Goal: Information Seeking & Learning: Learn about a topic

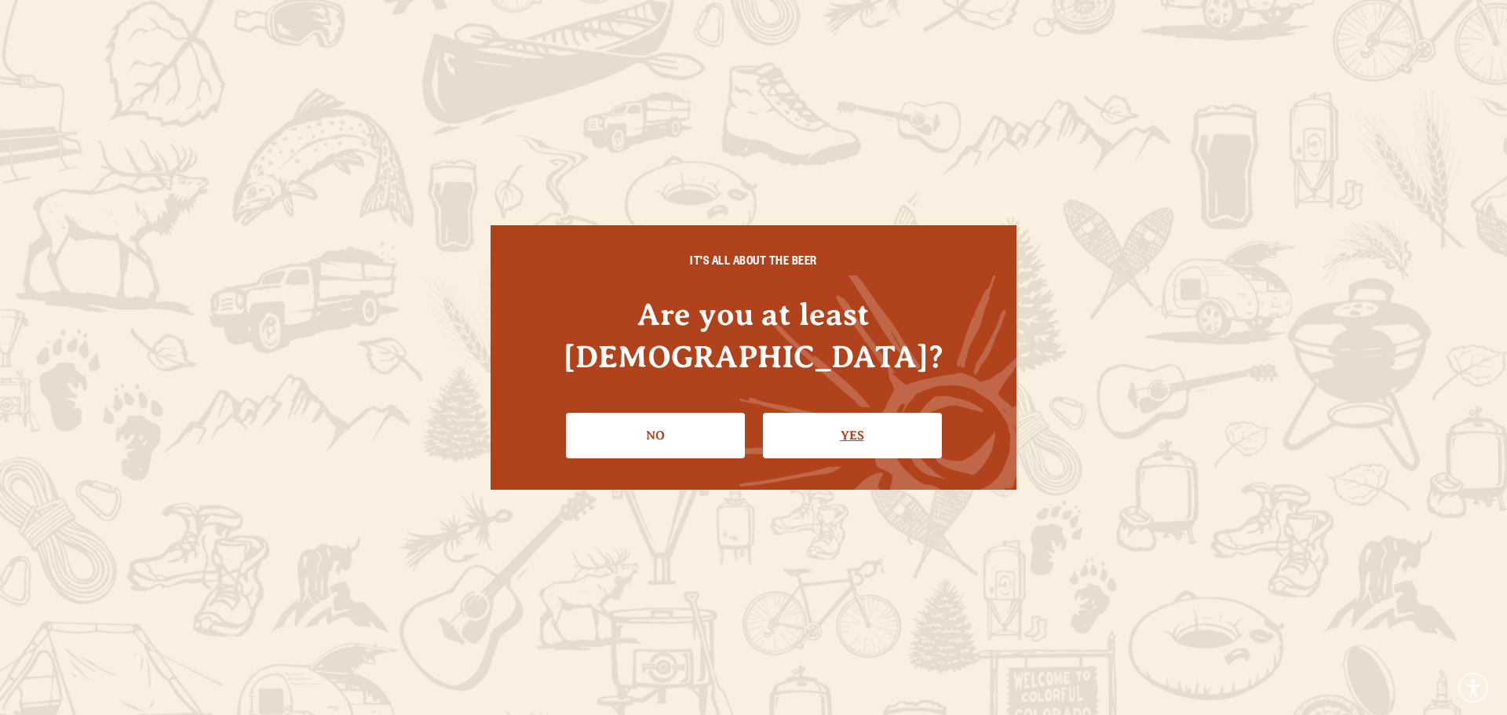
click at [846, 424] on link "Yes" at bounding box center [852, 436] width 179 height 46
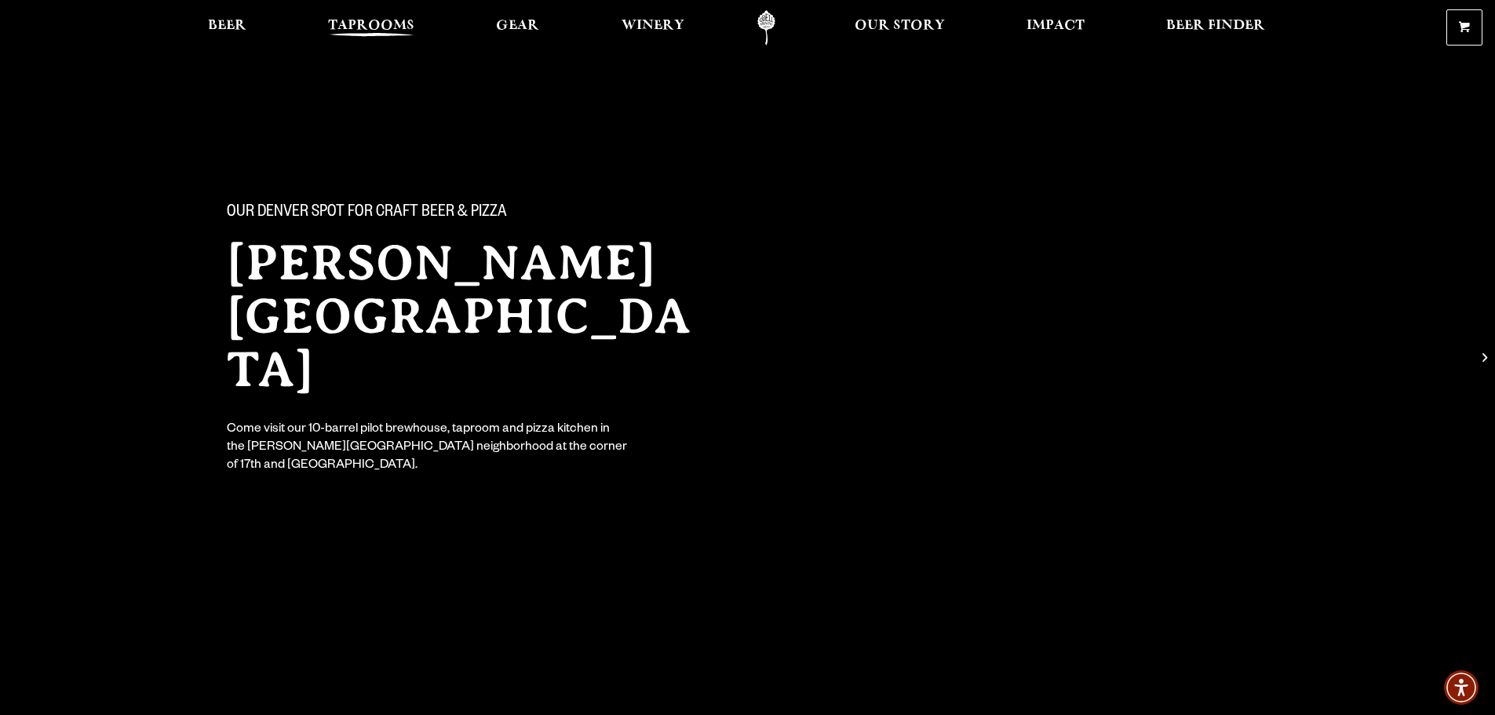
click at [370, 27] on span "Taprooms" at bounding box center [371, 26] width 86 height 13
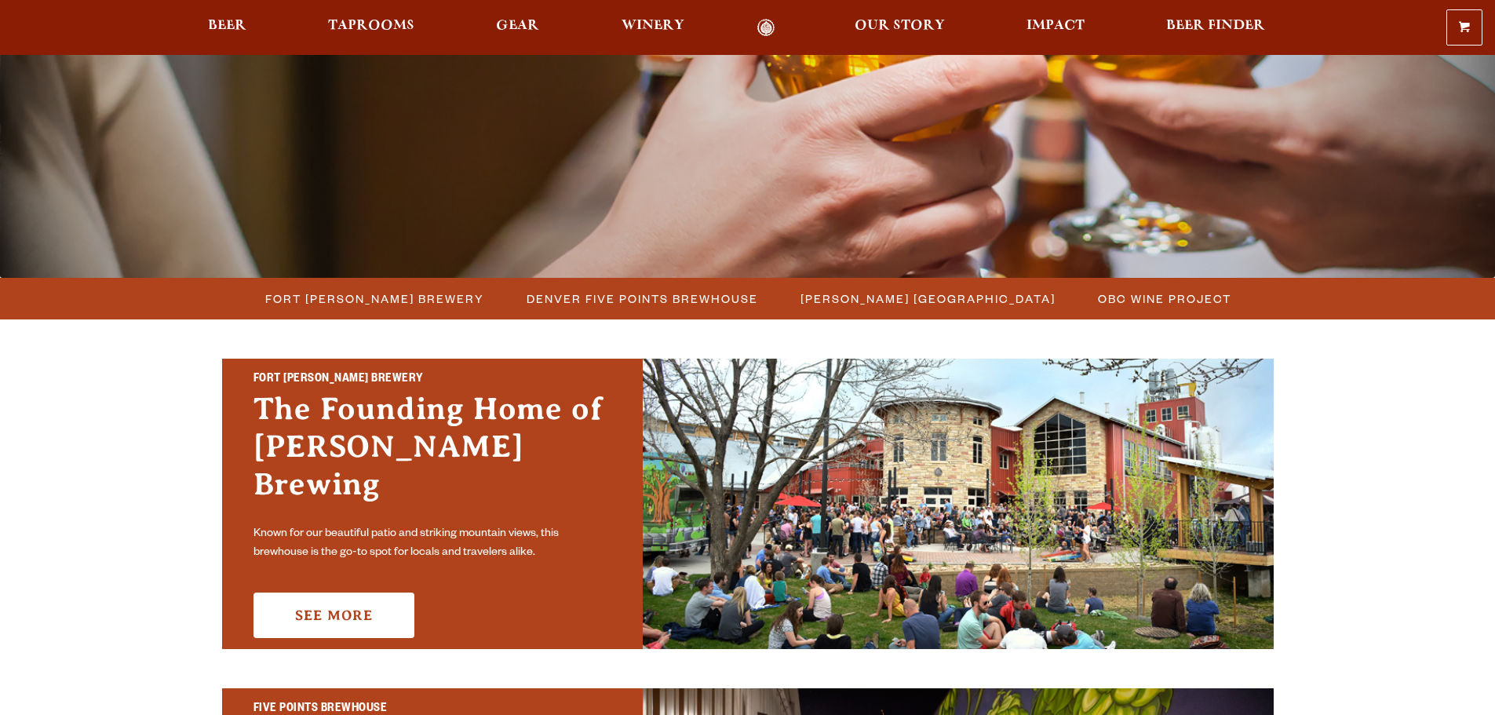
scroll to position [314, 0]
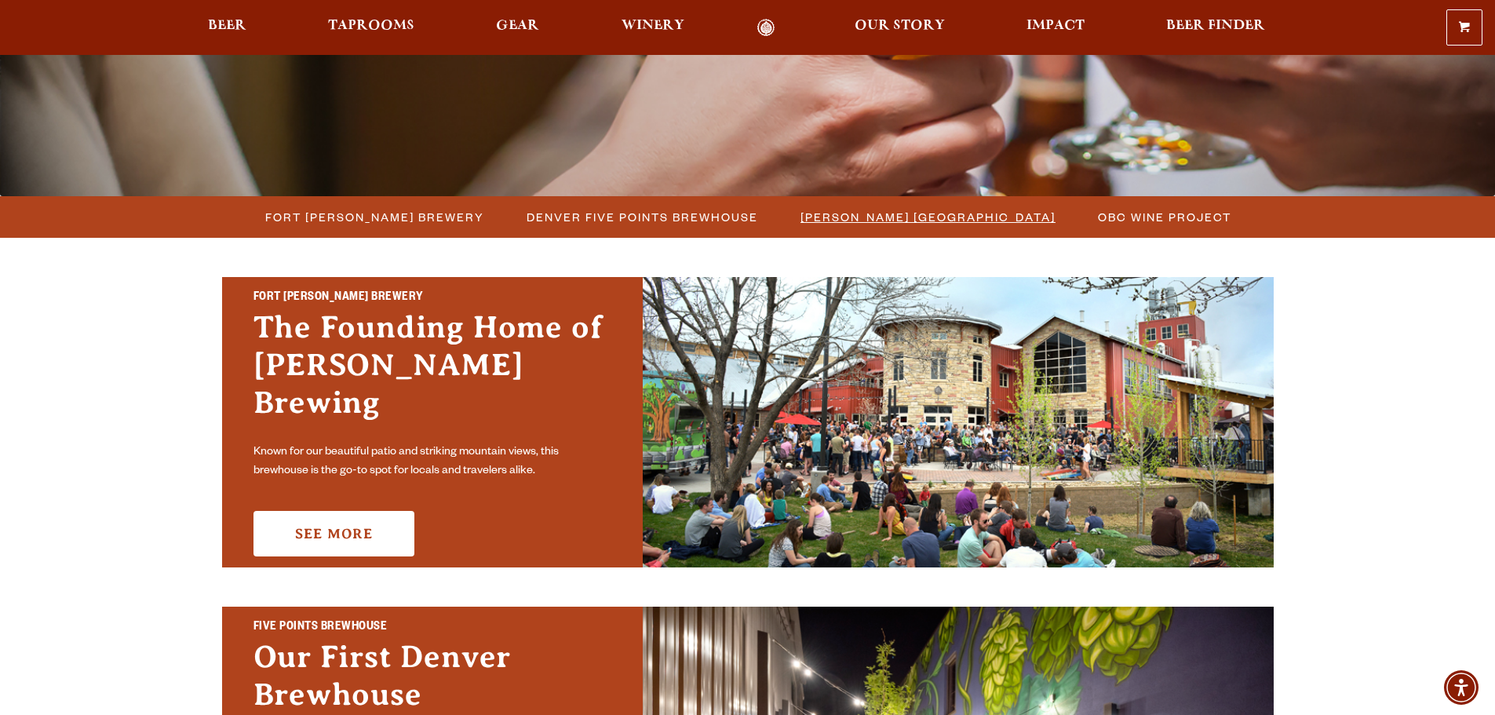
click at [907, 215] on span "[PERSON_NAME] [GEOGRAPHIC_DATA]" at bounding box center [928, 217] width 255 height 23
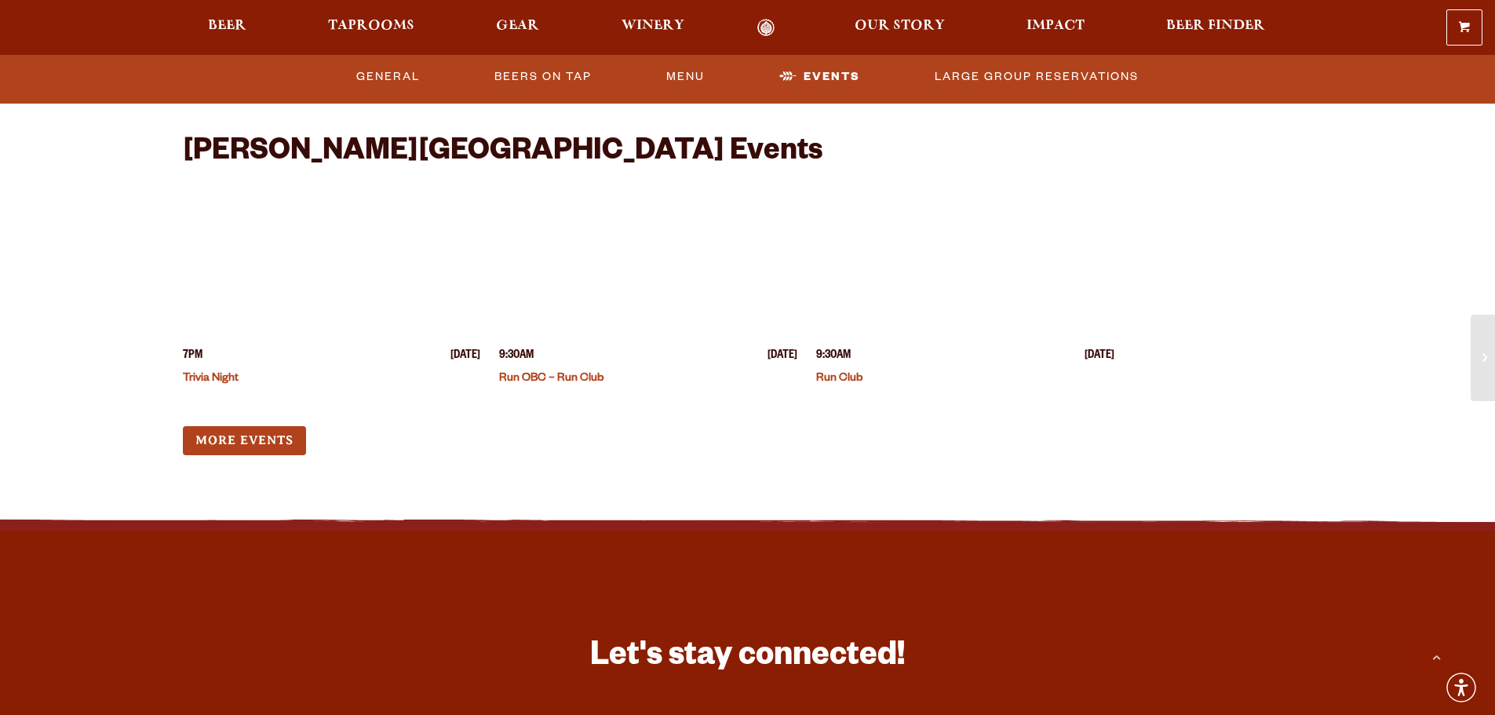
scroll to position [4160, 0]
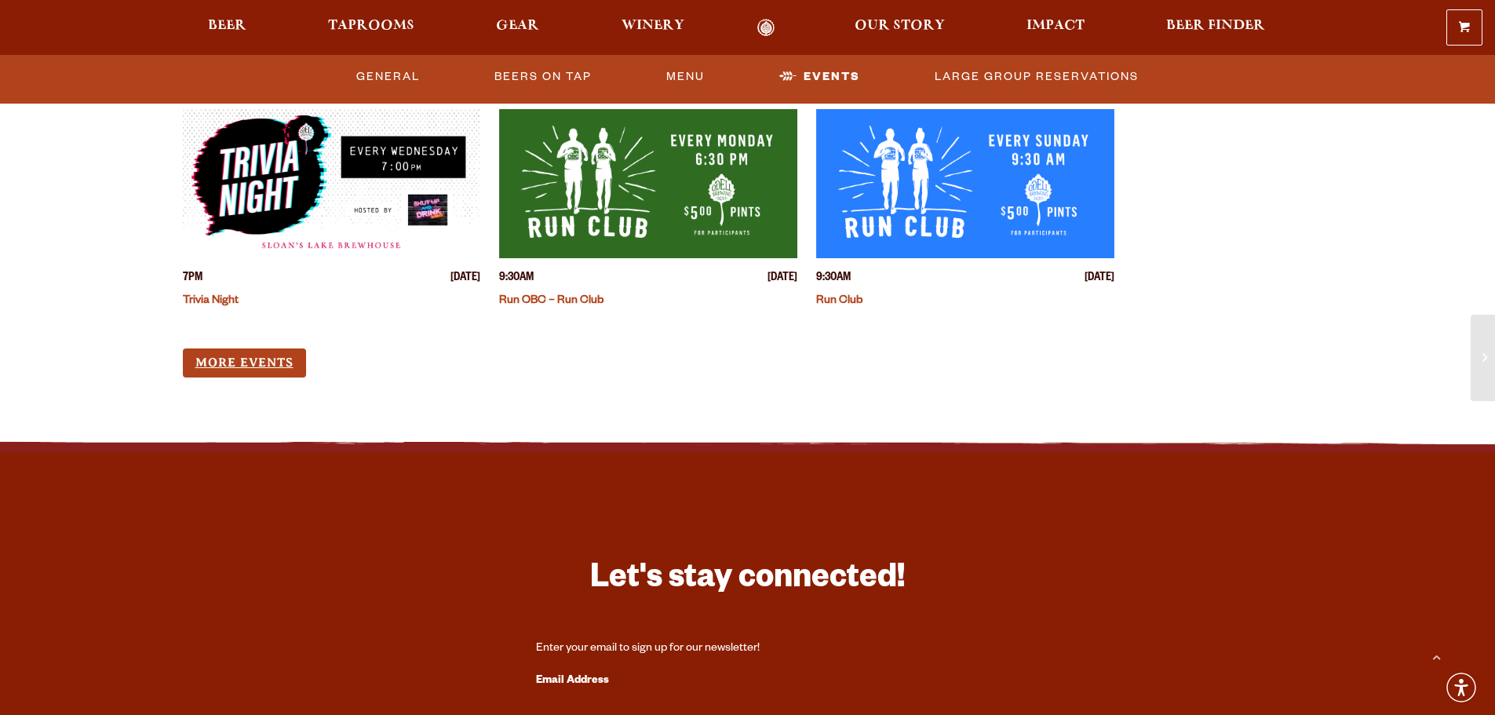
click at [239, 349] on link "More Events" at bounding box center [244, 363] width 123 height 29
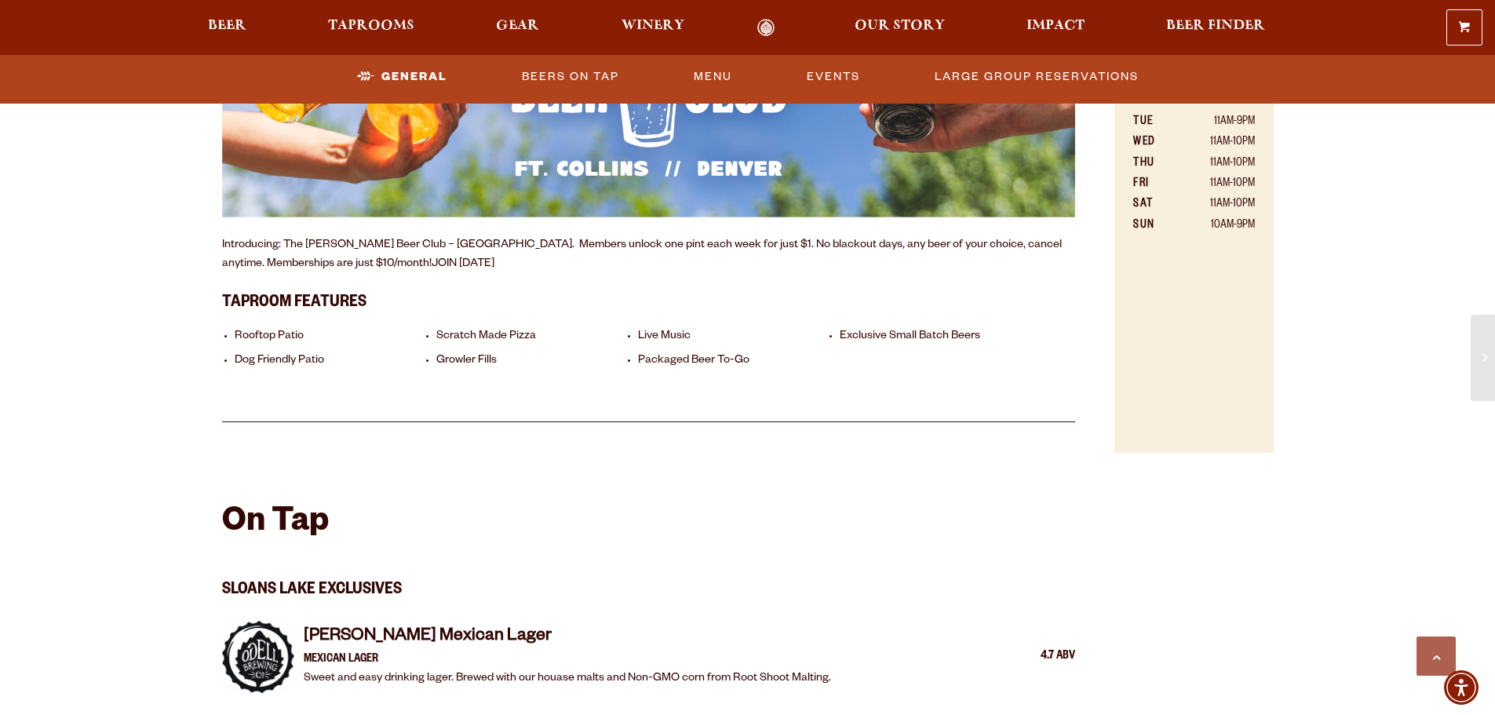
scroll to position [942, 0]
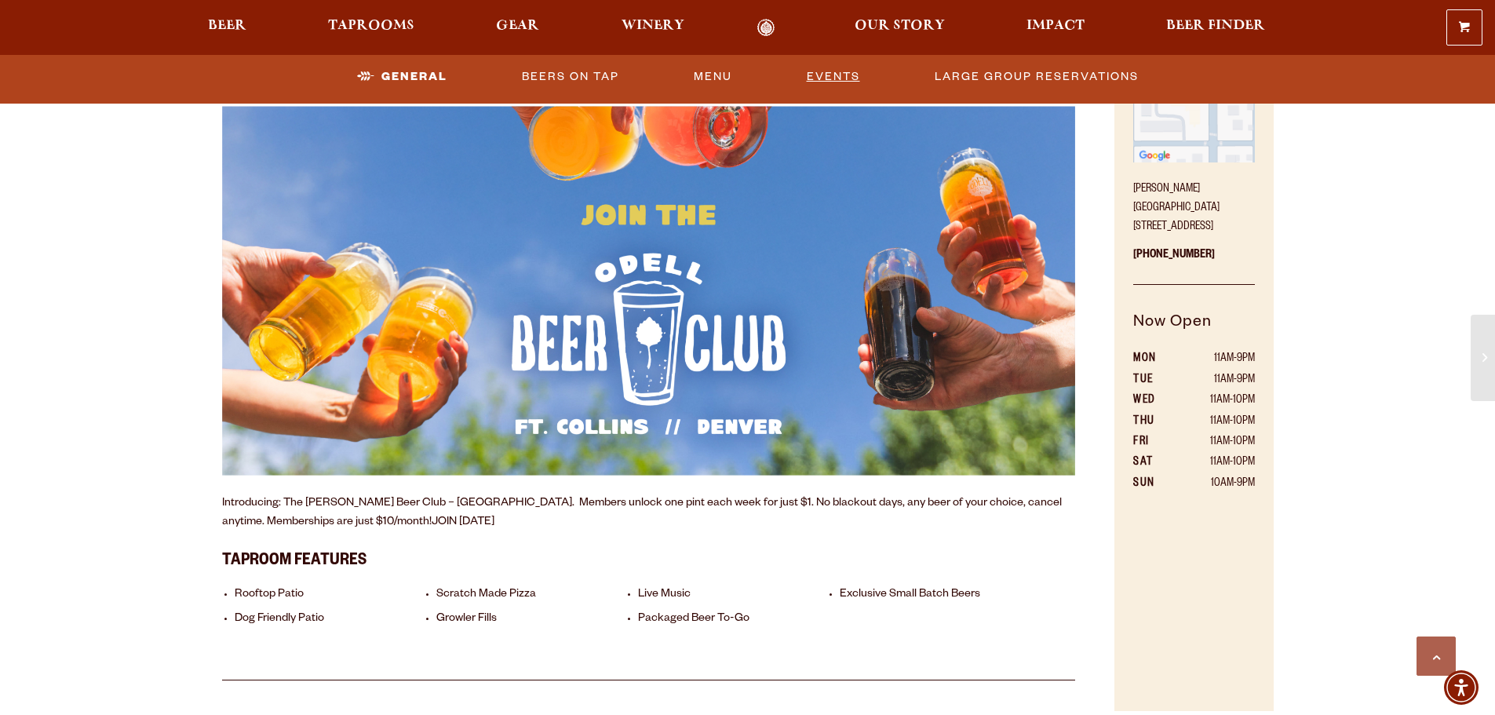
click at [834, 76] on link "Events" at bounding box center [834, 77] width 66 height 36
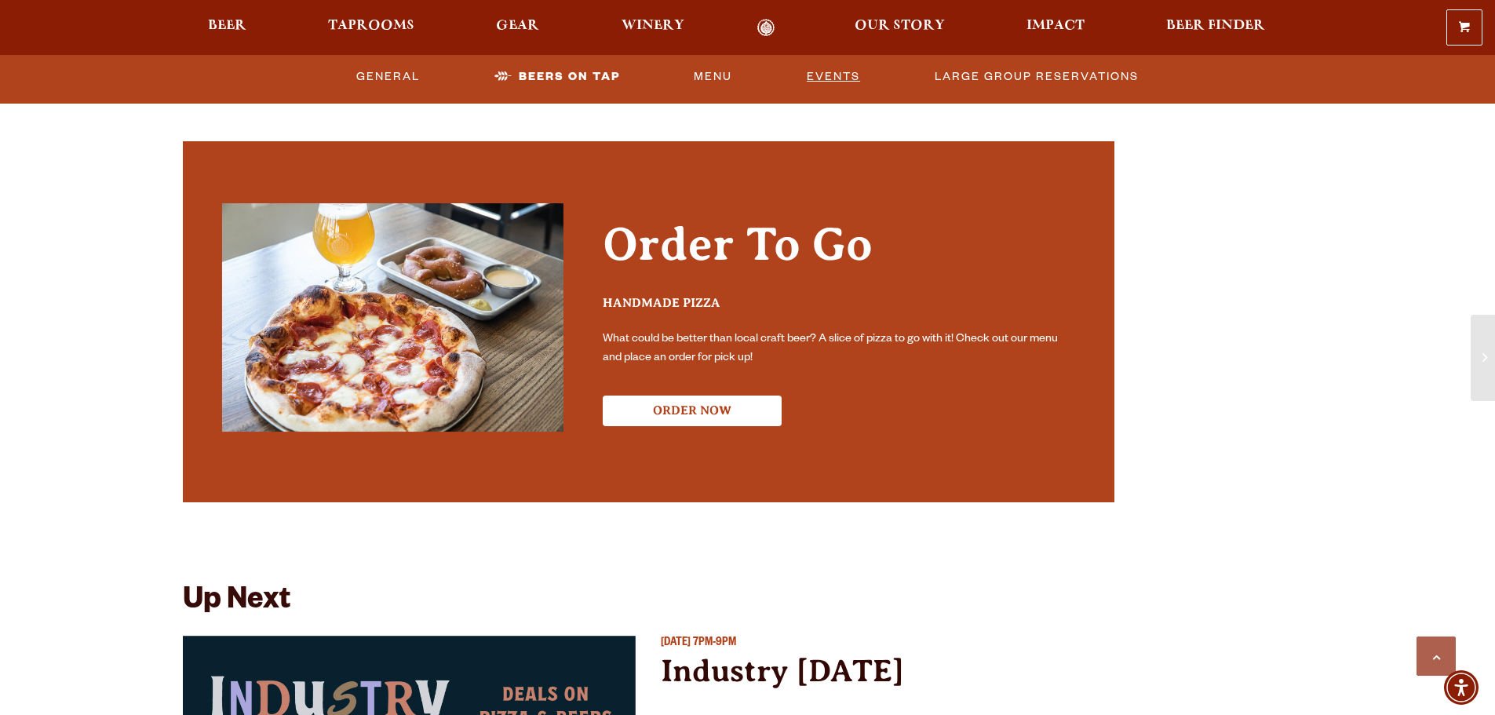
scroll to position [3264, 0]
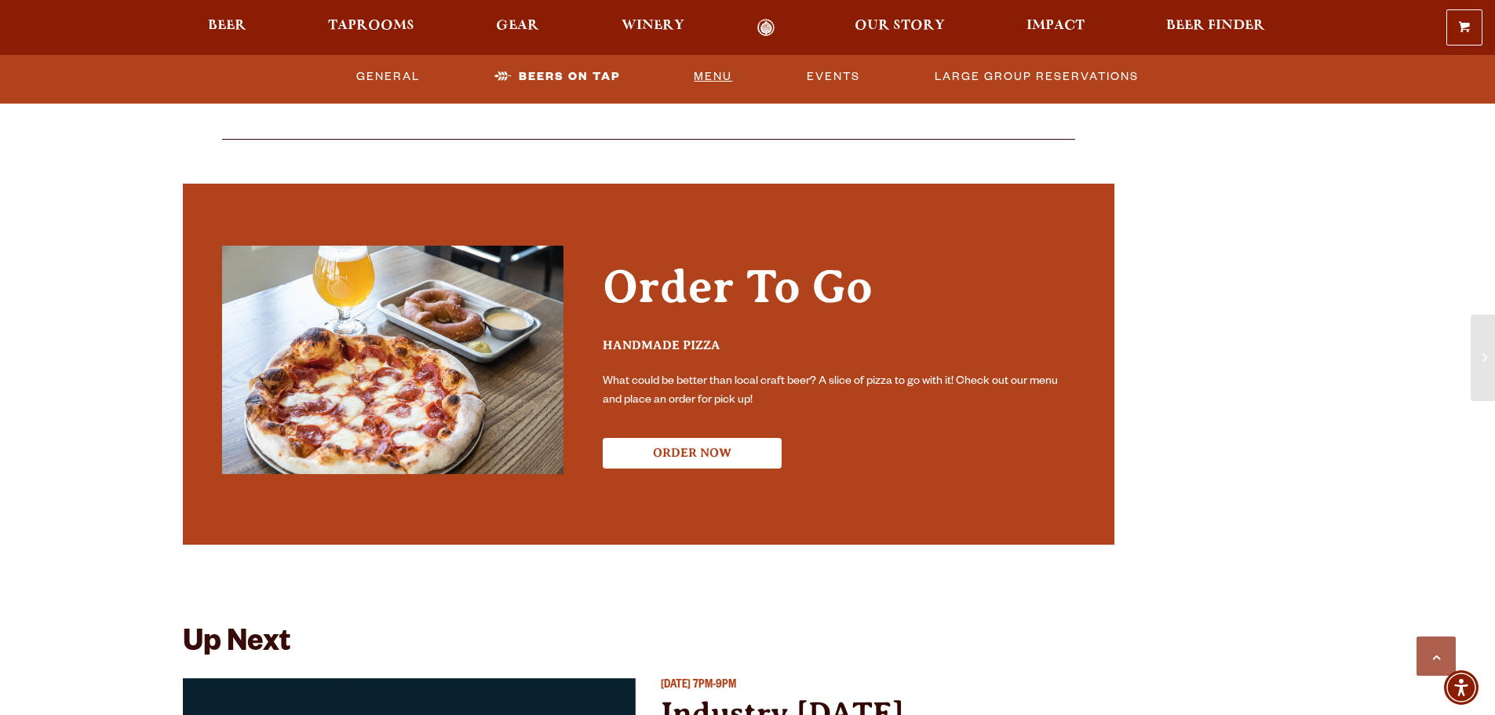
click at [701, 68] on link "Menu" at bounding box center [713, 77] width 51 height 36
